Goal: Use online tool/utility

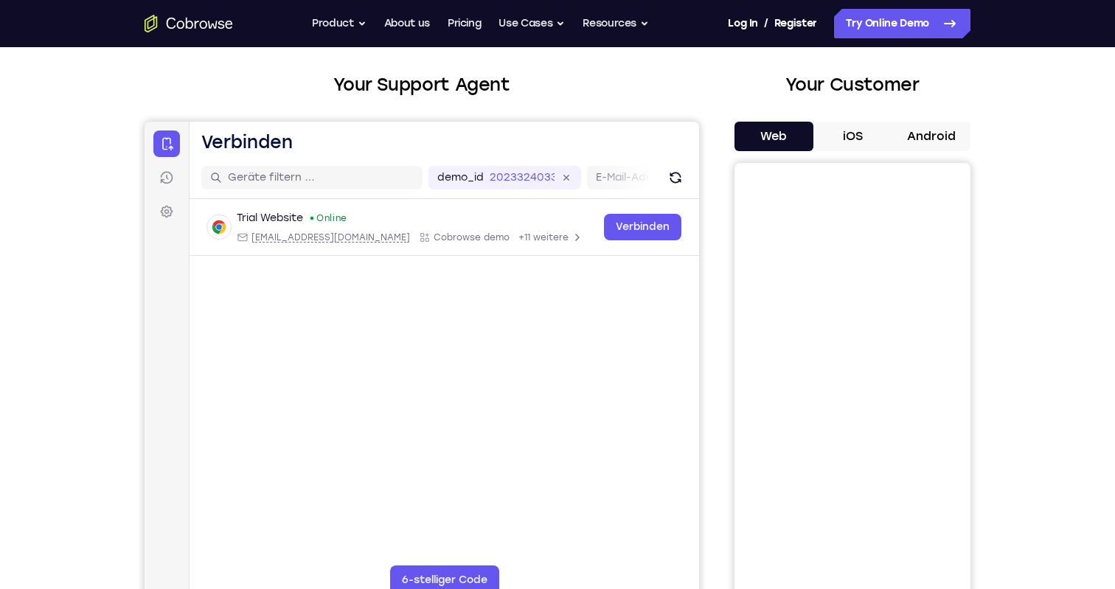
scroll to position [77, 0]
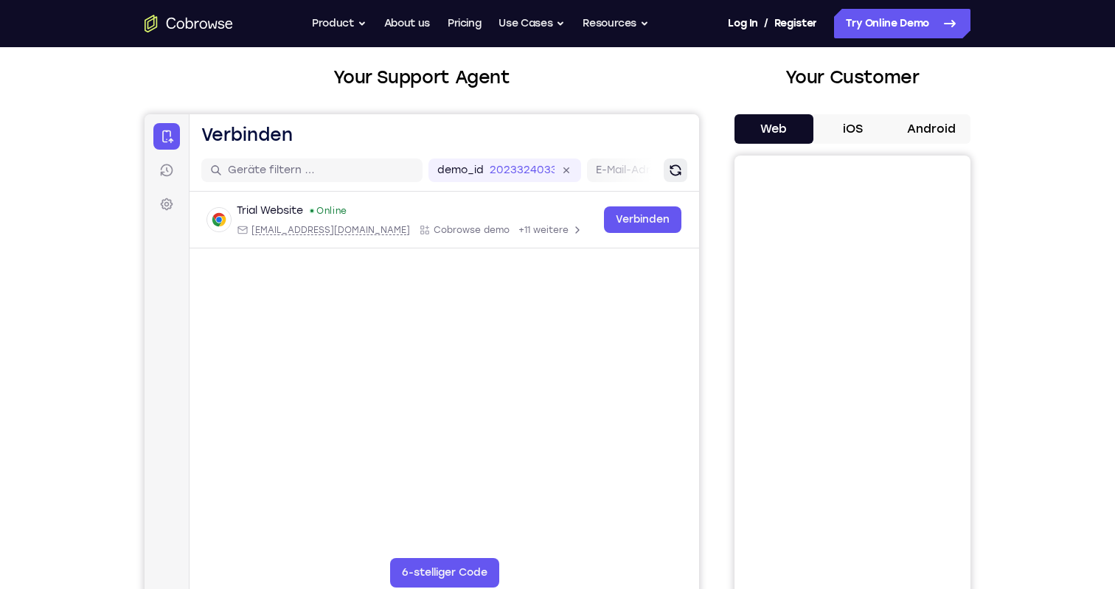
click at [671, 172] on icon "Aktualisieren" at bounding box center [674, 170] width 11 height 11
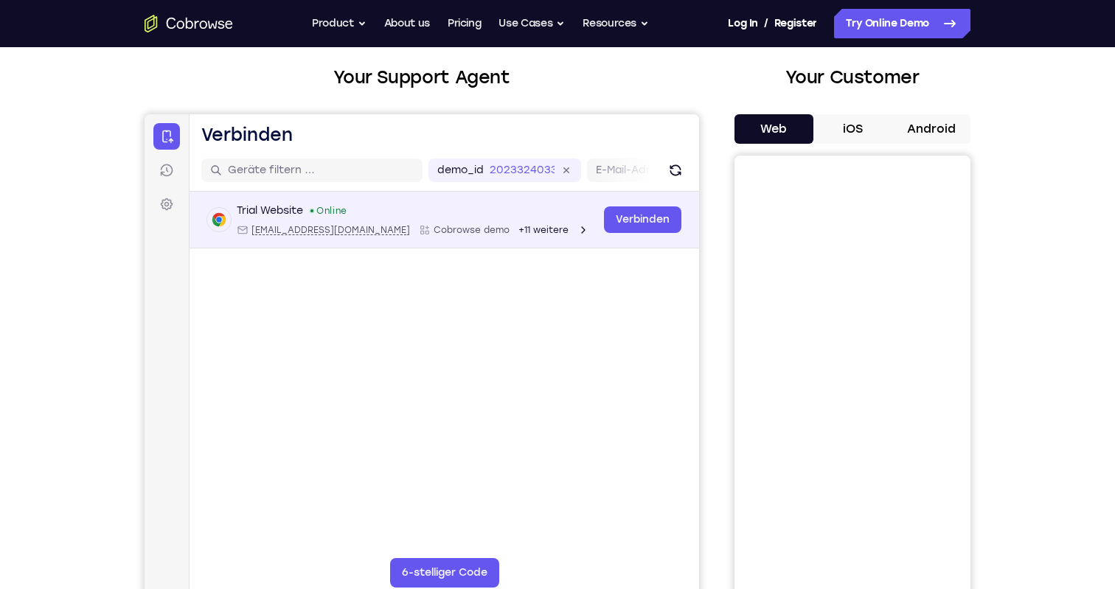
click at [518, 229] on span "+11 weitere" at bounding box center [543, 230] width 50 height 12
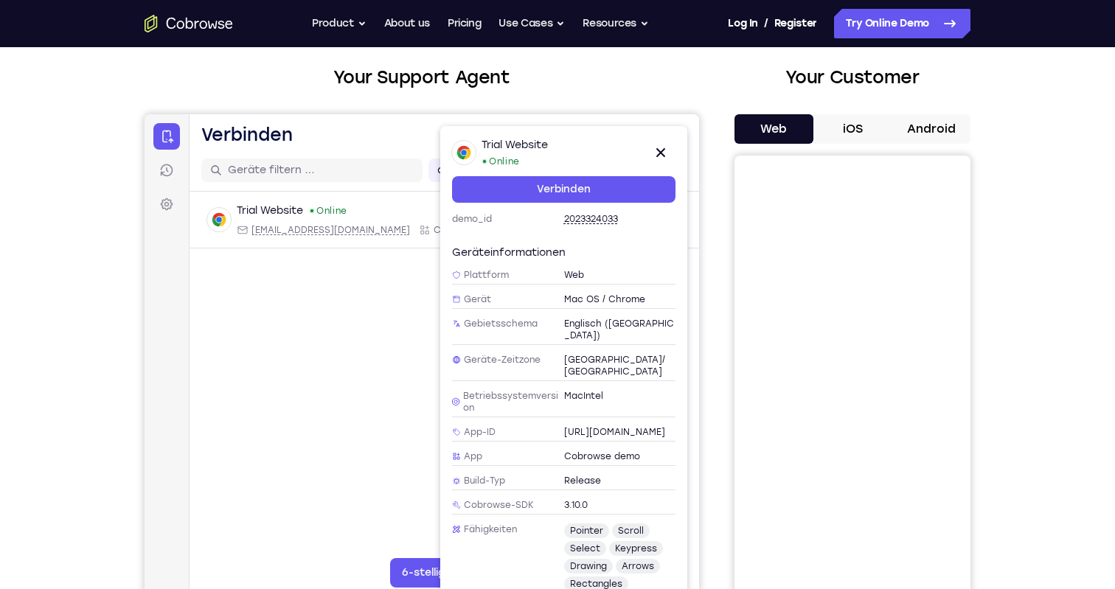
scroll to position [0, 0]
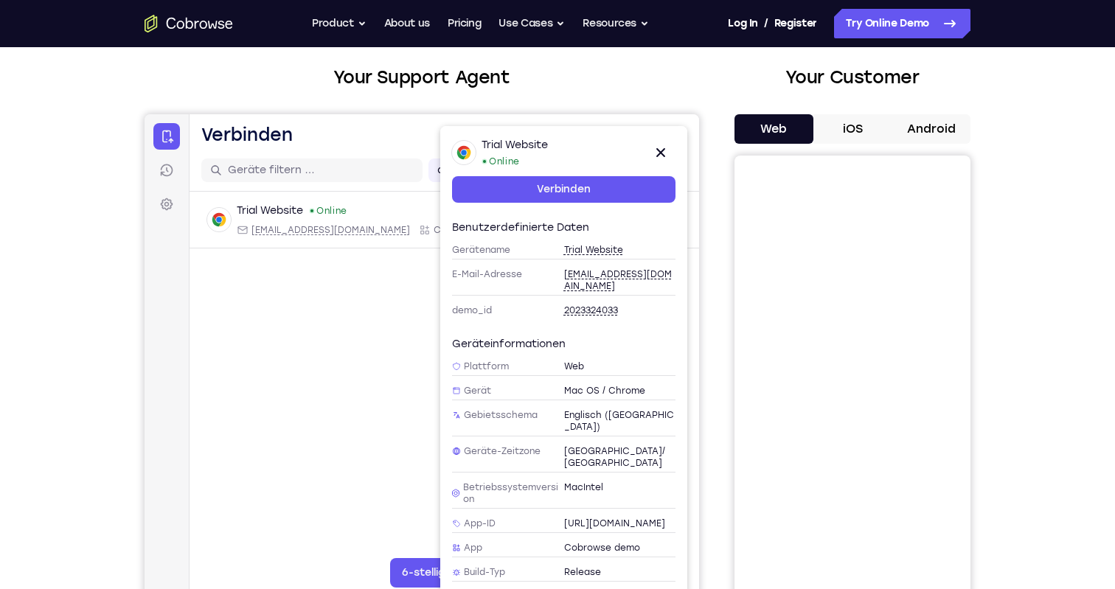
click at [375, 404] on main "demo_id 2023324033 2023324033 E-Mail-Adresse Benutzer-ID Geräte-ID Gerätename 6…" at bounding box center [443, 397] width 509 height 494
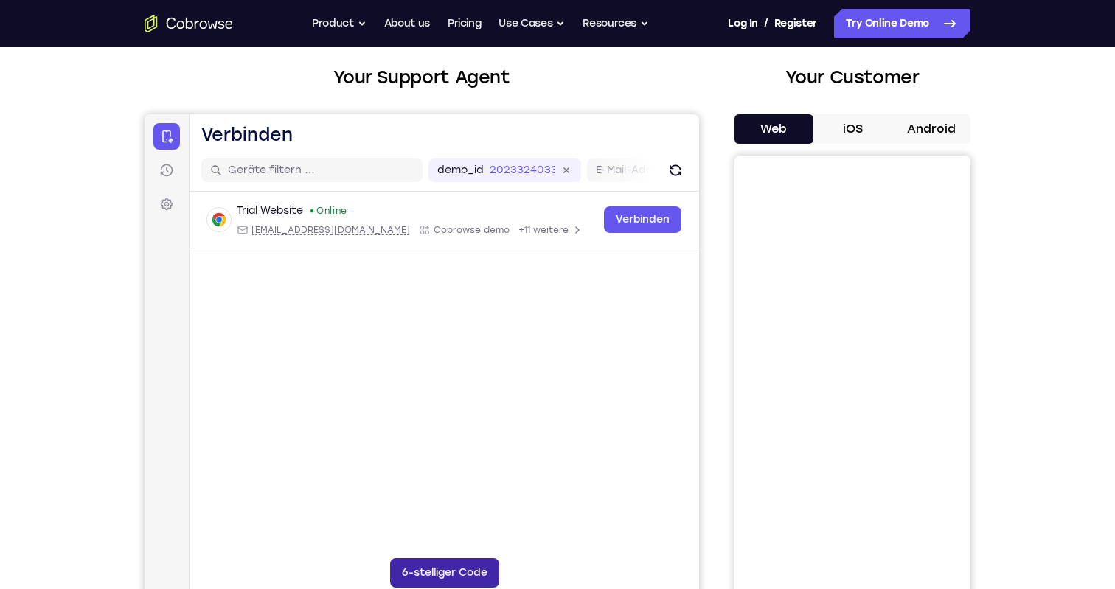
click at [456, 574] on button "6-stelliger Code" at bounding box center [444, 572] width 109 height 29
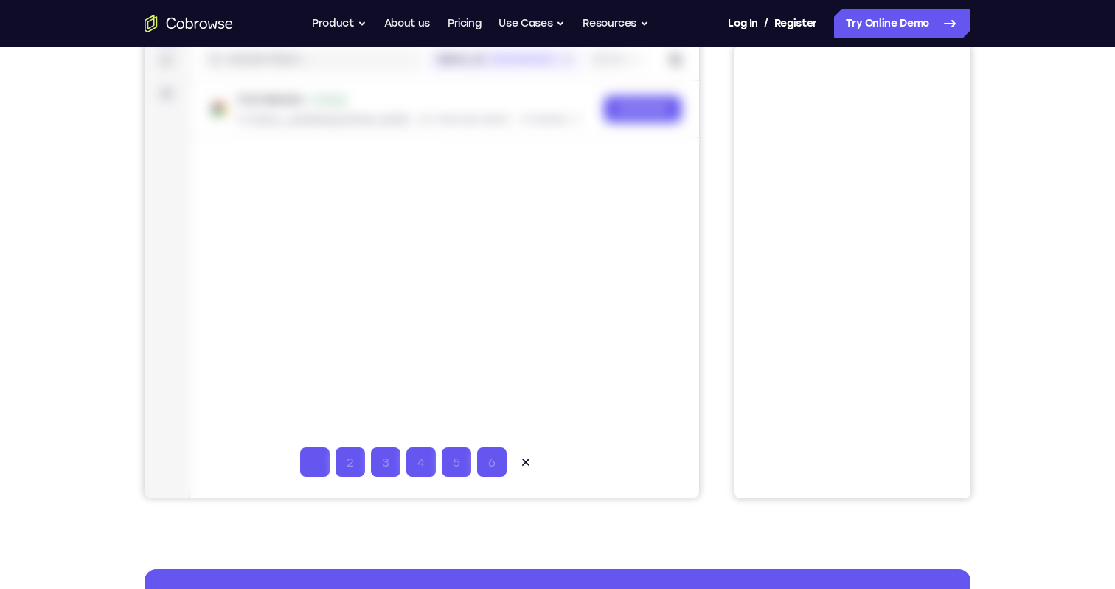
scroll to position [198, 0]
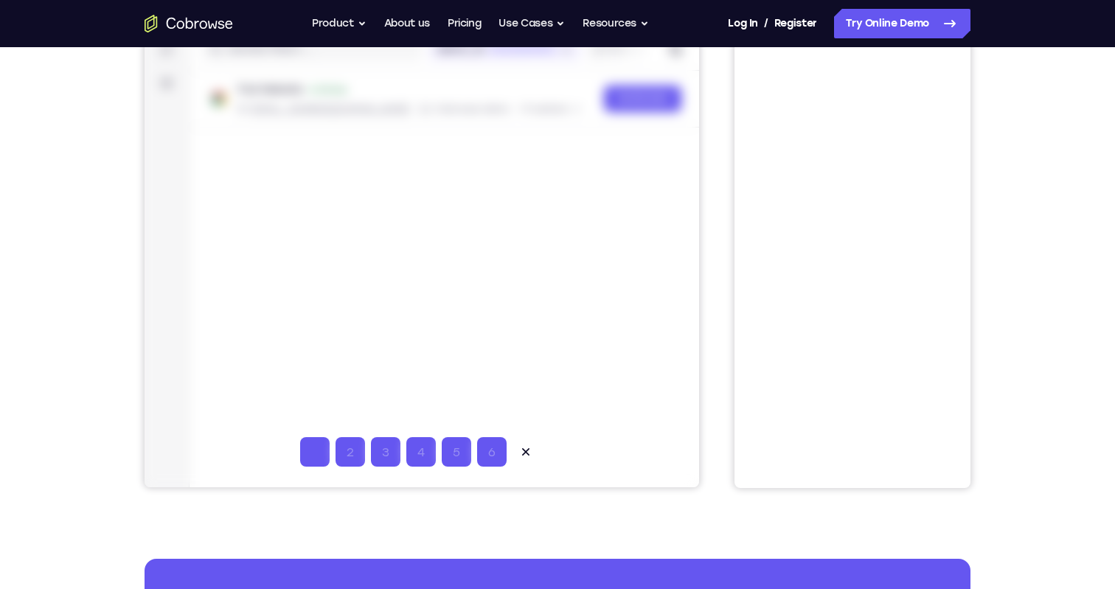
type input "4"
type input "5"
type input "3"
type input "4"
type input "5"
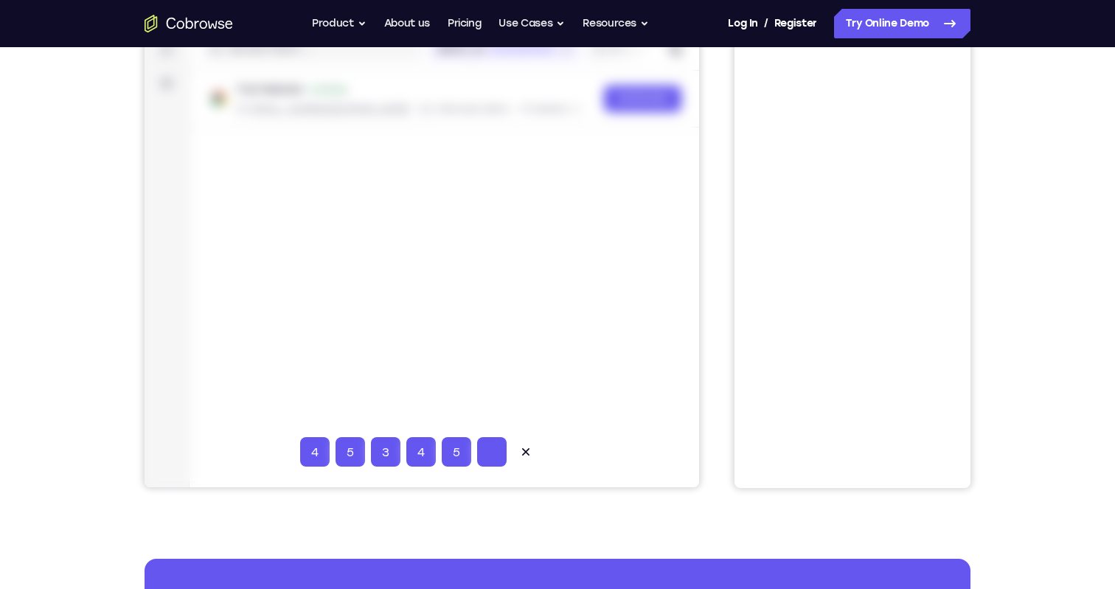
type input "6"
click at [592, 432] on div at bounding box center [422, 240] width 554 height 494
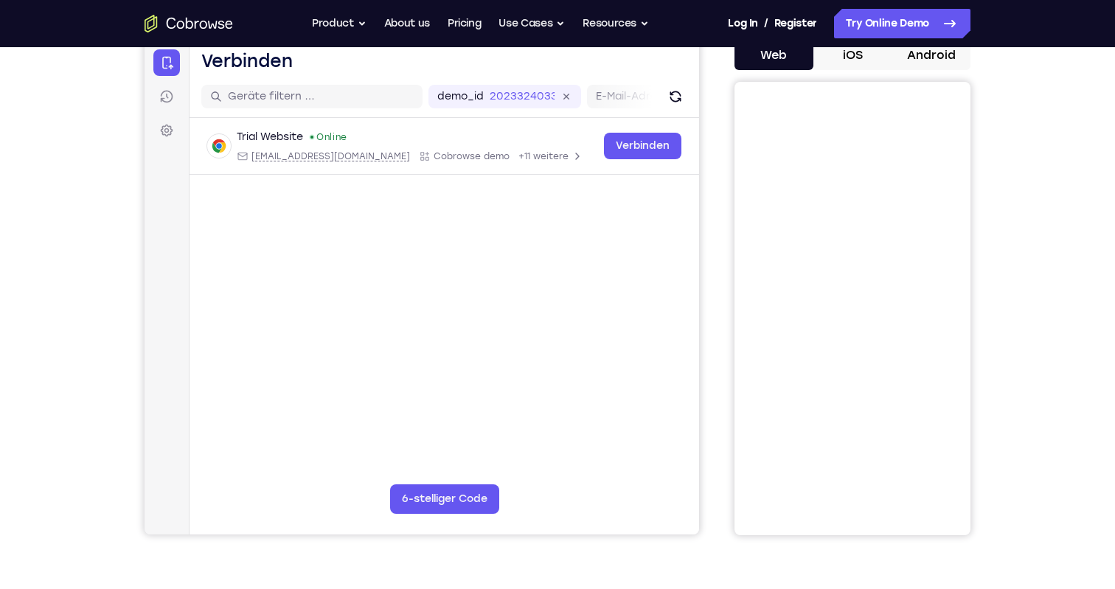
scroll to position [163, 0]
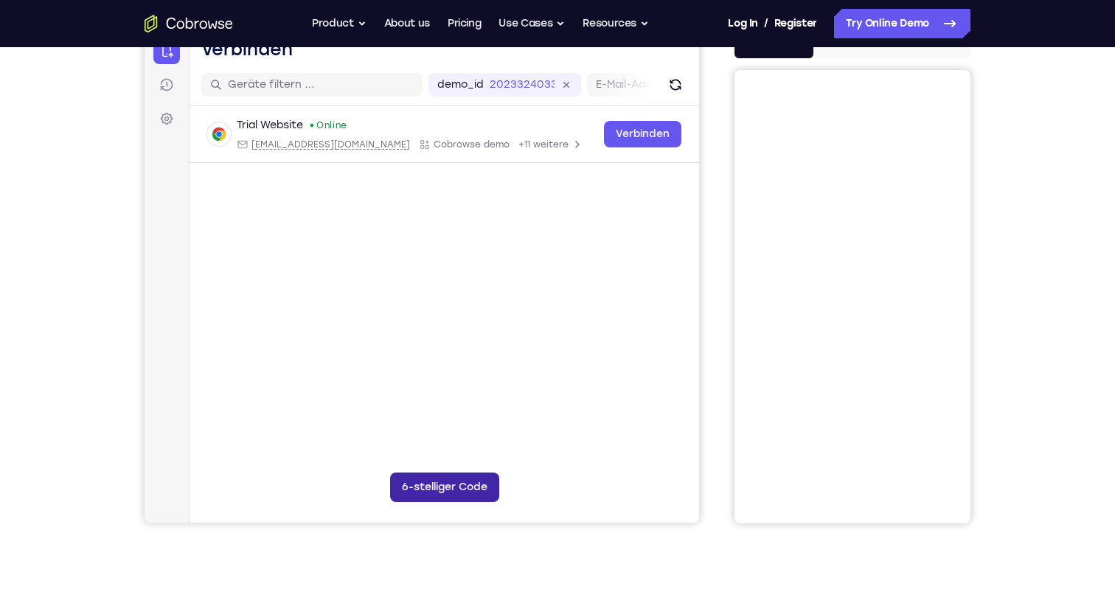
click at [456, 496] on button "6-stelliger Code" at bounding box center [444, 487] width 109 height 29
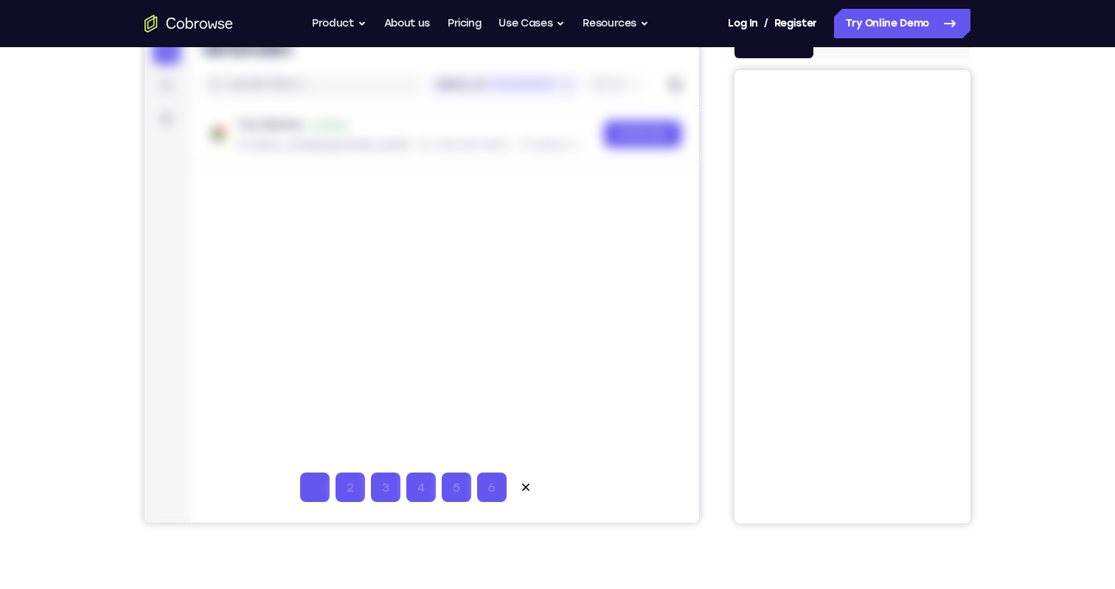
click at [498, 364] on div at bounding box center [422, 276] width 554 height 494
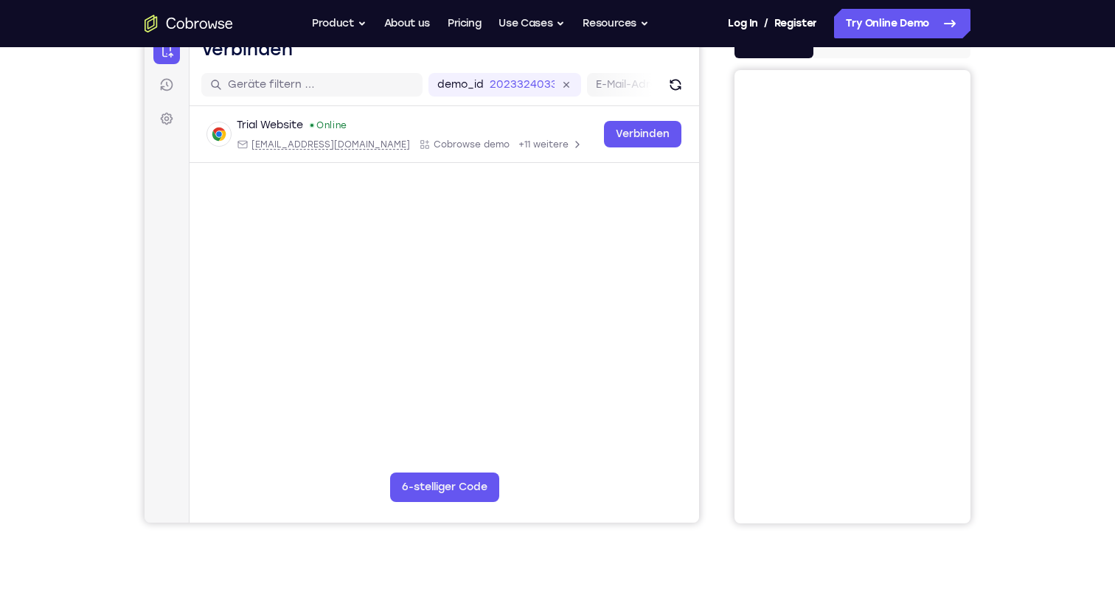
scroll to position [81, 0]
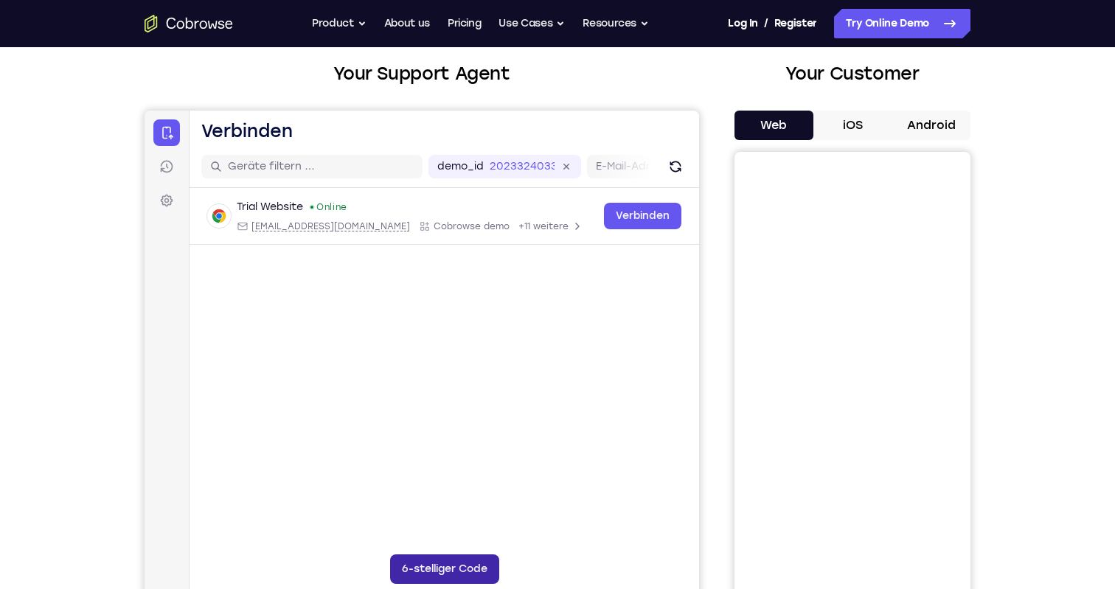
click at [449, 563] on button "6-stelliger Code" at bounding box center [444, 568] width 109 height 29
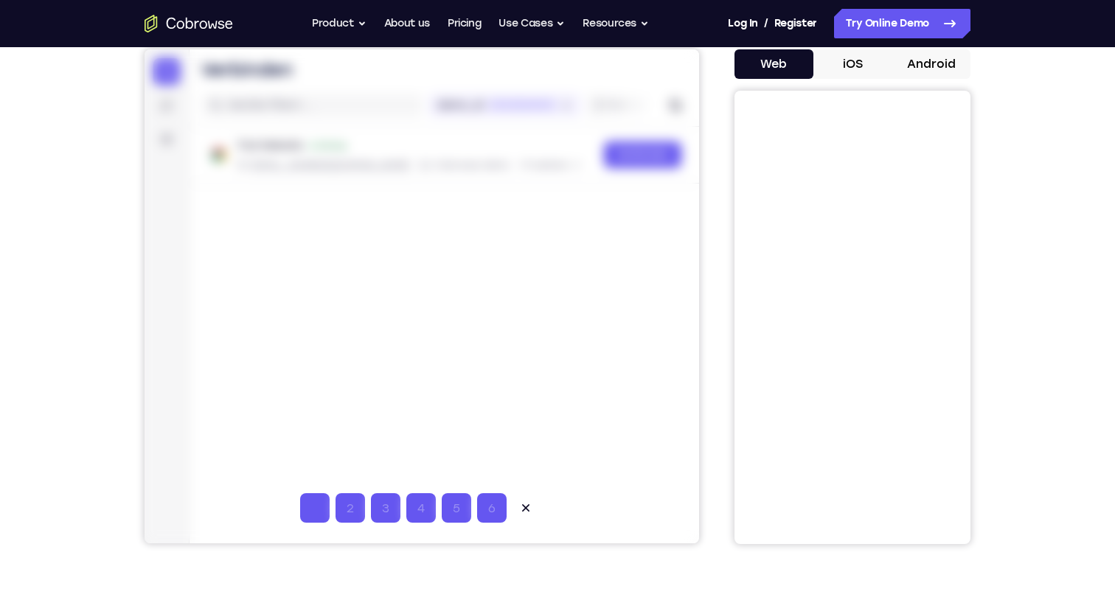
scroll to position [150, 0]
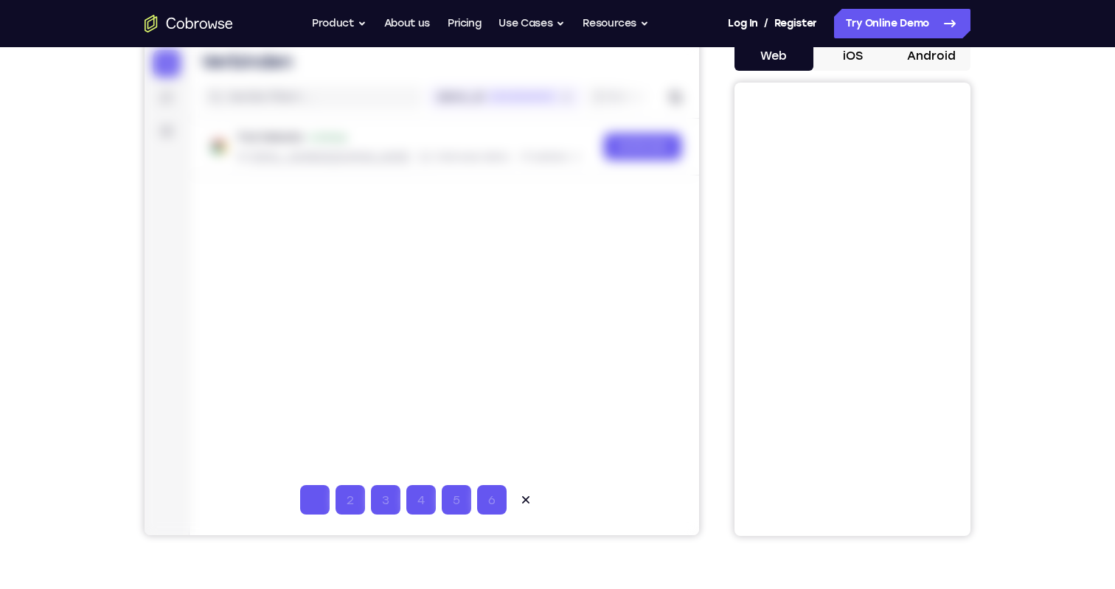
type input "1"
type input "2"
type input "4"
type input "3"
type input "4"
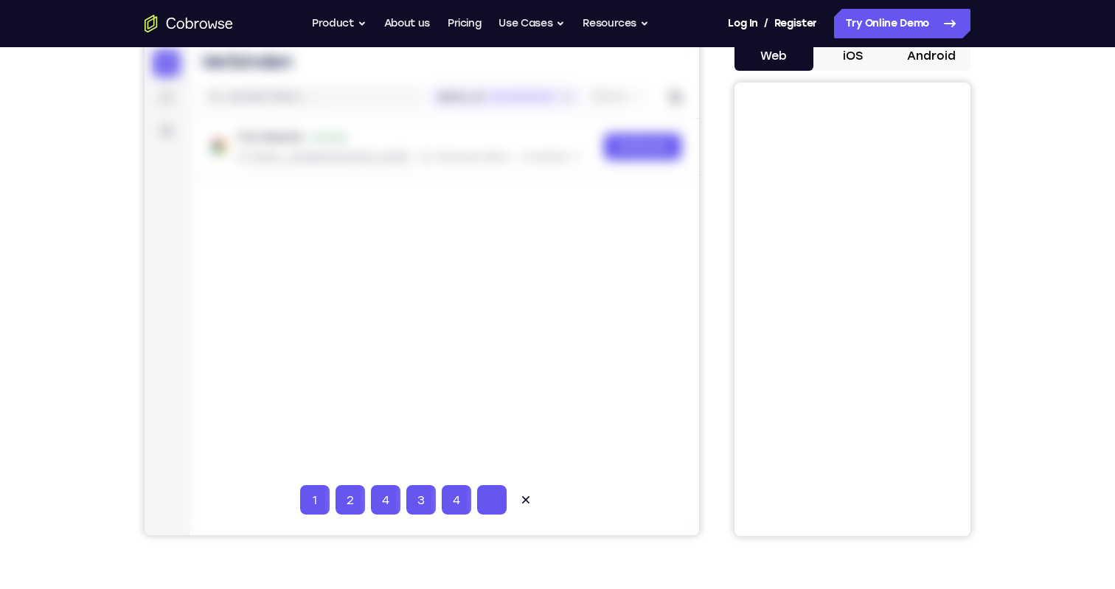
type input "5"
